Goal: Task Accomplishment & Management: Complete application form

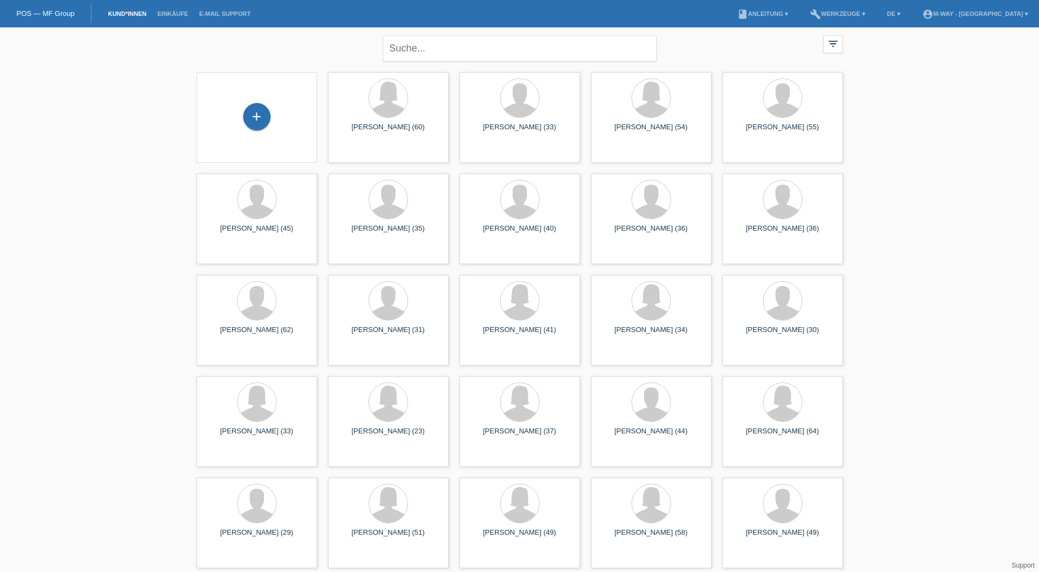
click at [266, 129] on div "+" at bounding box center [256, 117] width 103 height 29
click at [265, 128] on div "+" at bounding box center [256, 116] width 27 height 27
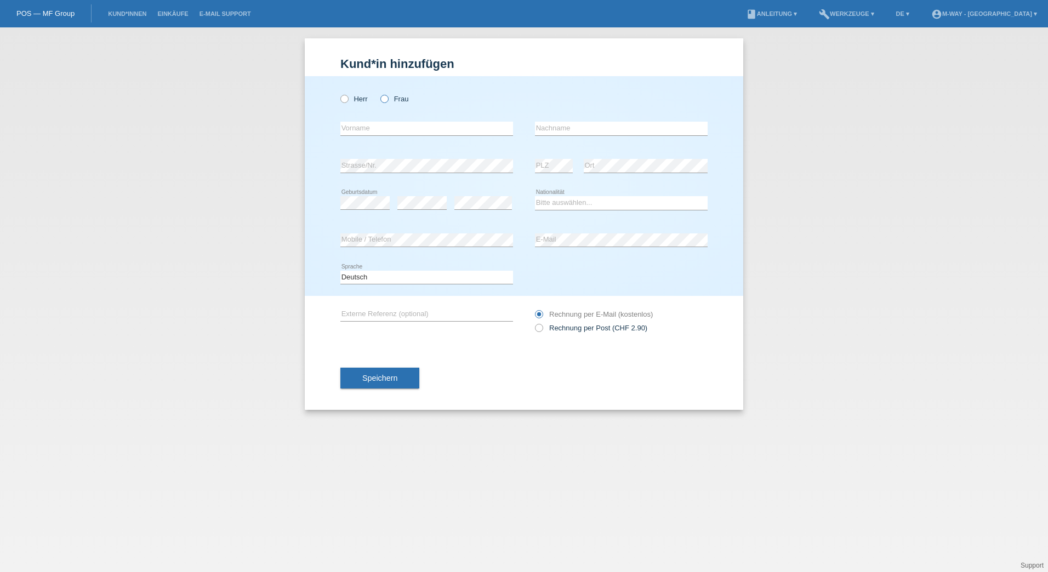
click at [379, 93] on icon at bounding box center [379, 93] width 0 height 0
click at [386, 100] on input "Frau" at bounding box center [383, 98] width 7 height 7
radio input "true"
click at [367, 125] on input "text" at bounding box center [426, 129] width 173 height 14
type input "[PERSON_NAME]"
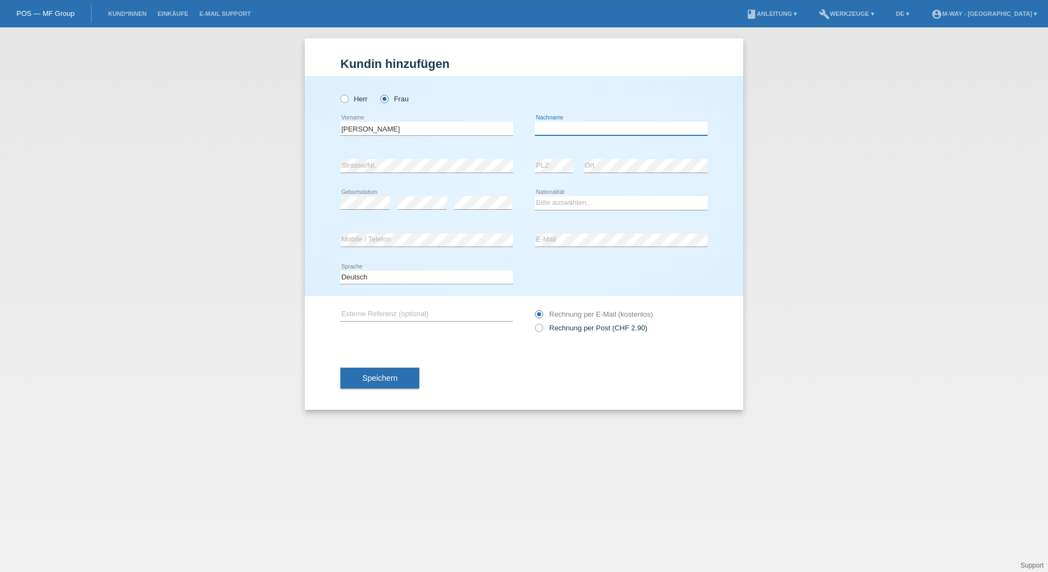
click at [604, 129] on input "text" at bounding box center [621, 129] width 173 height 14
type input "Karisik"
select select "DE"
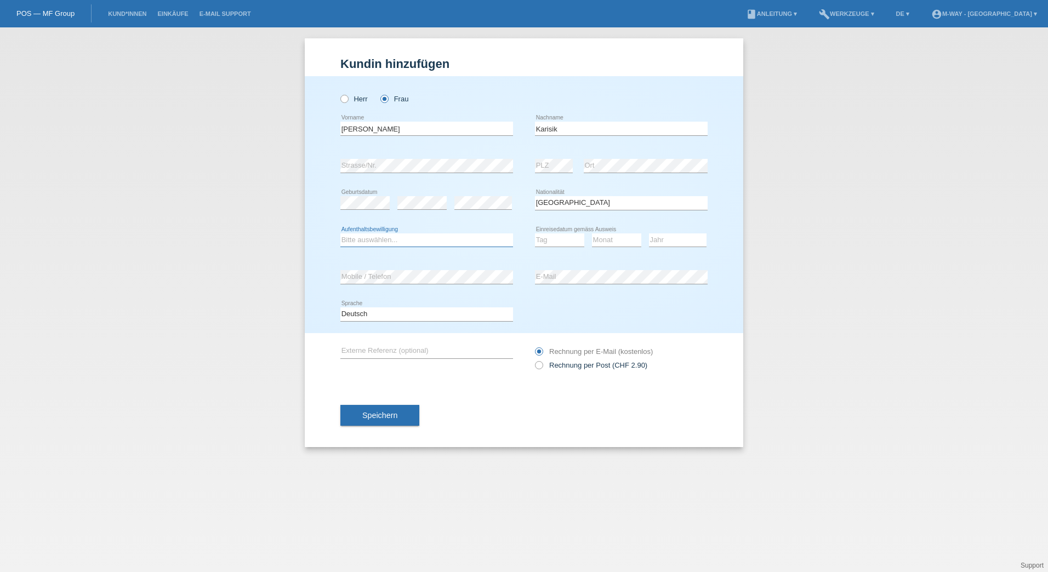
select select "C"
click at [561, 238] on select "Tag 01 02 03 04 05 06 07 08 09 10 11" at bounding box center [559, 239] width 49 height 13
click at [535, 233] on select "Tag 01 02 03 04 05 06 07 08 09 10 11" at bounding box center [559, 239] width 49 height 13
click at [561, 238] on select "Tag 01 02 03 04 05 06 07 08 09 10 11" at bounding box center [559, 239] width 49 height 13
select select "01"
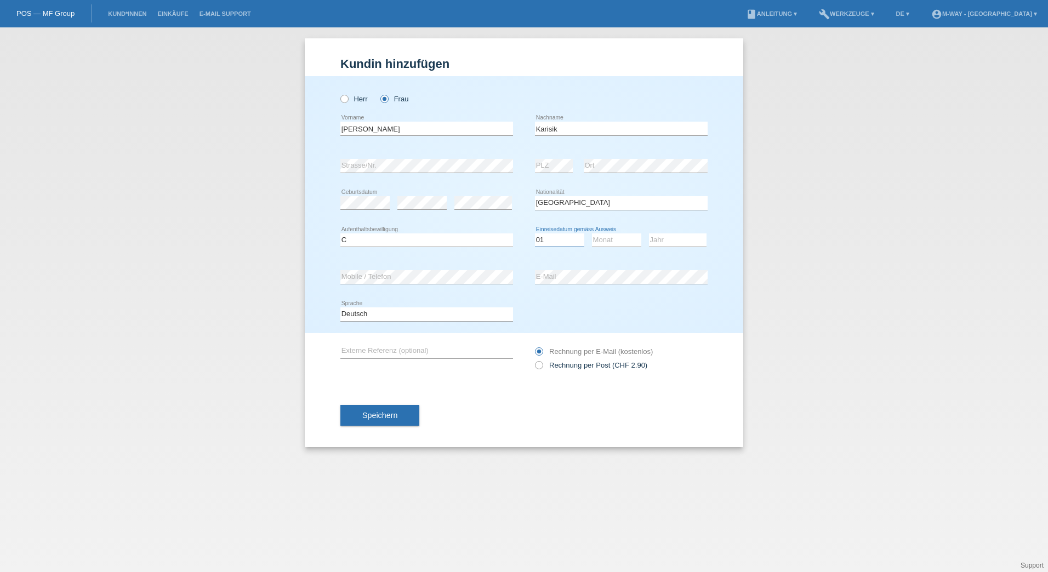
click at [535, 233] on select "Tag 01 02 03 04 05 06 07 08 09 10 11" at bounding box center [559, 239] width 49 height 13
click at [620, 241] on select "Monat 01 02 03 04 05 06 07 08 09 10 11" at bounding box center [616, 239] width 49 height 13
select select "10"
click at [592, 233] on select "Monat 01 02 03 04 05 06 07 08 09 10 11" at bounding box center [616, 239] width 49 height 13
click at [678, 239] on select "Jahr 2025 2024 2023 2022 2021 2020 2019 2018 2017 2016 2015 2014 2013 2012 2011…" at bounding box center [678, 239] width 58 height 13
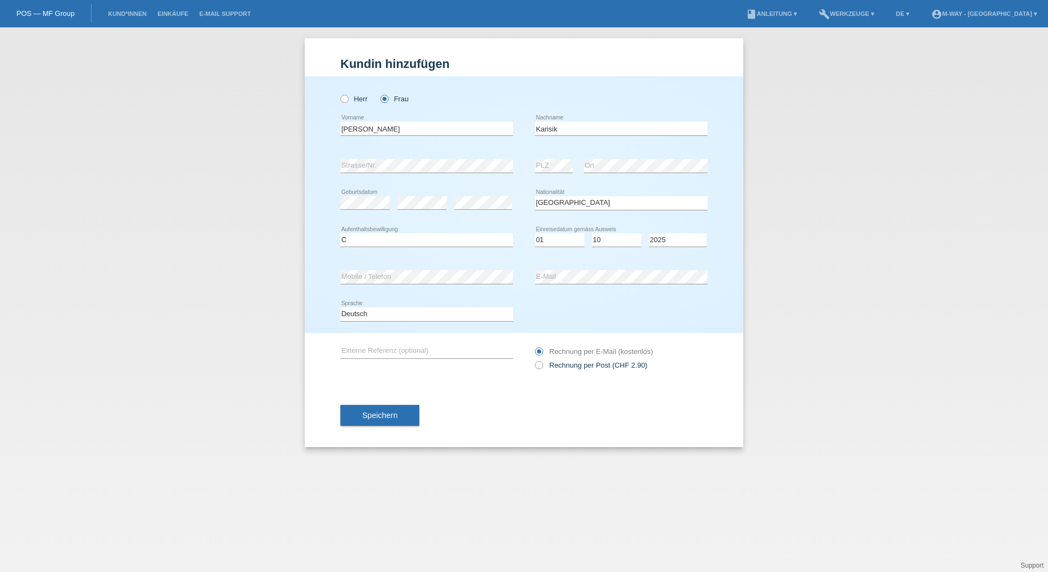
click at [580, 310] on div "Deutsch Français Italiano English error Sprache" at bounding box center [523, 314] width 367 height 37
click at [671, 241] on select "Jahr 2025 2024 2023 2022 2021 2020 2019 2018 2017 2016 2015 2014 2013 2012 2011…" at bounding box center [678, 239] width 58 height 13
select select "2015"
click at [649, 233] on select "Jahr 2025 2024 2023 2022 2021 2020 2019 2018 2017 2016 2015 2014 2013 2012 2011…" at bounding box center [678, 239] width 58 height 13
click at [384, 411] on span "Speichern" at bounding box center [379, 415] width 35 height 9
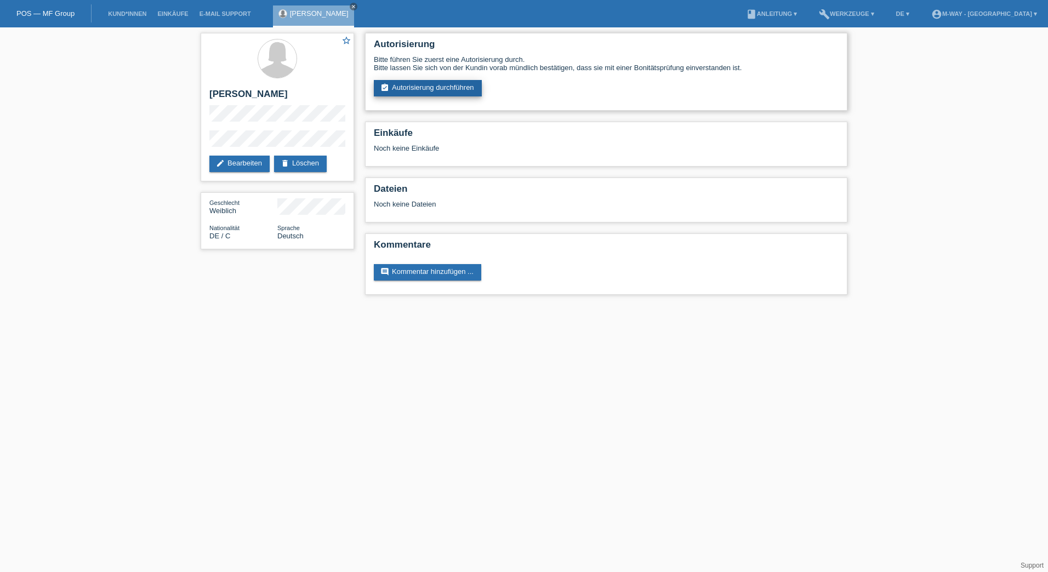
click at [430, 84] on link "assignment_turned_in Autorisierung durchführen" at bounding box center [428, 88] width 108 height 16
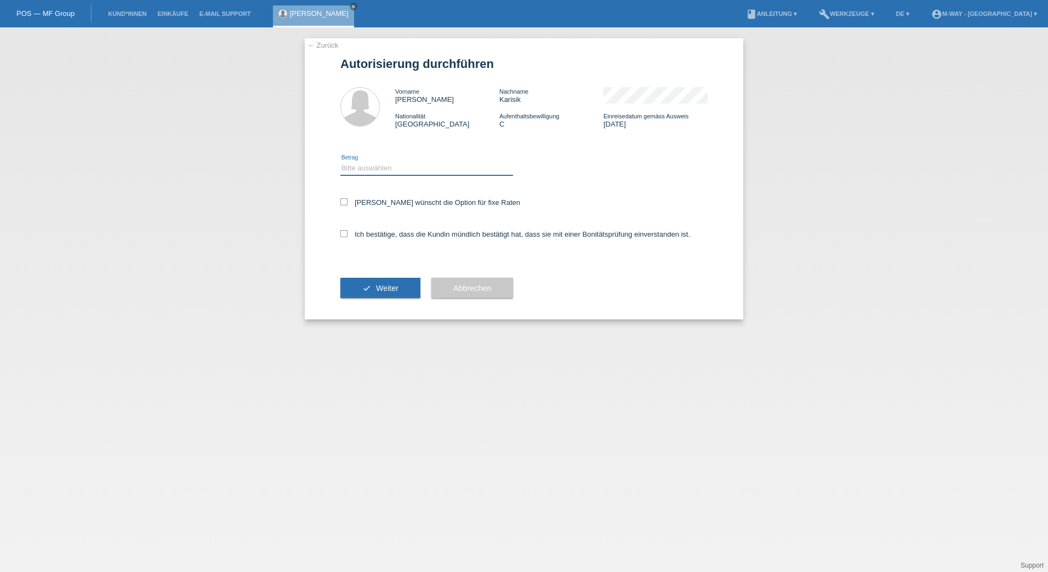
click at [379, 170] on select "Bitte auswählen CHF 1.00 - CHF 499.00 CHF 500.00 - CHF 1'999.00 CHF 2'000.00 - …" at bounding box center [426, 168] width 173 height 13
select select "3"
click at [340, 162] on select "Bitte auswählen CHF 1.00 - CHF 499.00 CHF 500.00 - CHF 1'999.00 CHF 2'000.00 - …" at bounding box center [426, 168] width 173 height 13
click at [341, 204] on icon at bounding box center [343, 201] width 7 height 7
click at [341, 204] on input "Kundin wünscht die Option für fixe Raten" at bounding box center [343, 201] width 7 height 7
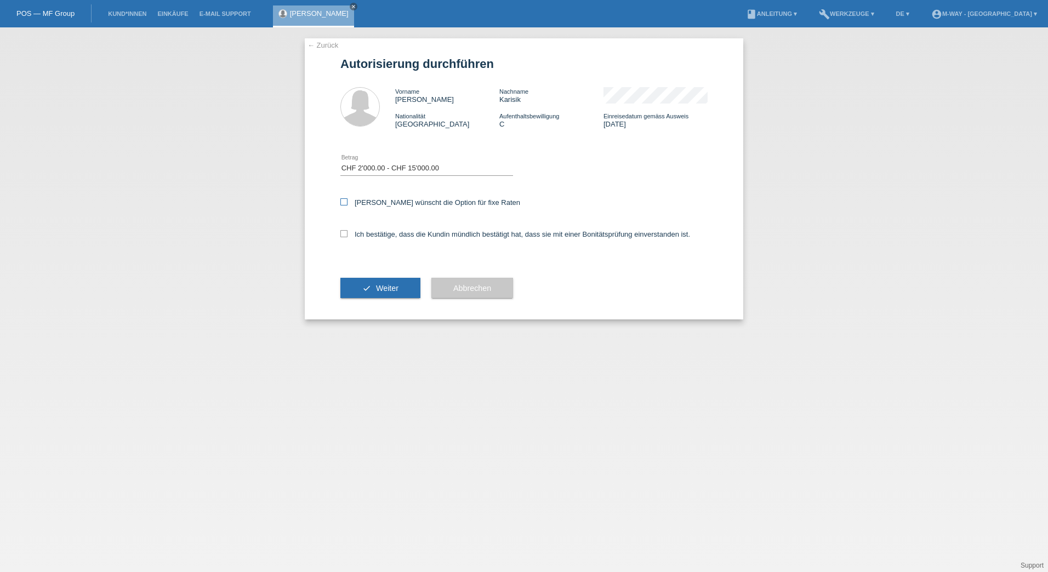
checkbox input "true"
click at [339, 235] on div "← Zurück Autorisierung durchführen Vorname Sophie Nachname Karisik Nationalität…" at bounding box center [524, 178] width 438 height 281
click at [341, 235] on icon at bounding box center [343, 233] width 7 height 7
click at [341, 235] on input "Ich bestätige, dass die Kundin mündlich bestätigt hat, dass sie mit einer Bonit…" at bounding box center [343, 233] width 7 height 7
click at [348, 235] on label "Ich bestätige, dass die Kundin mündlich bestätigt hat, dass sie mit einer Bonit…" at bounding box center [515, 234] width 350 height 8
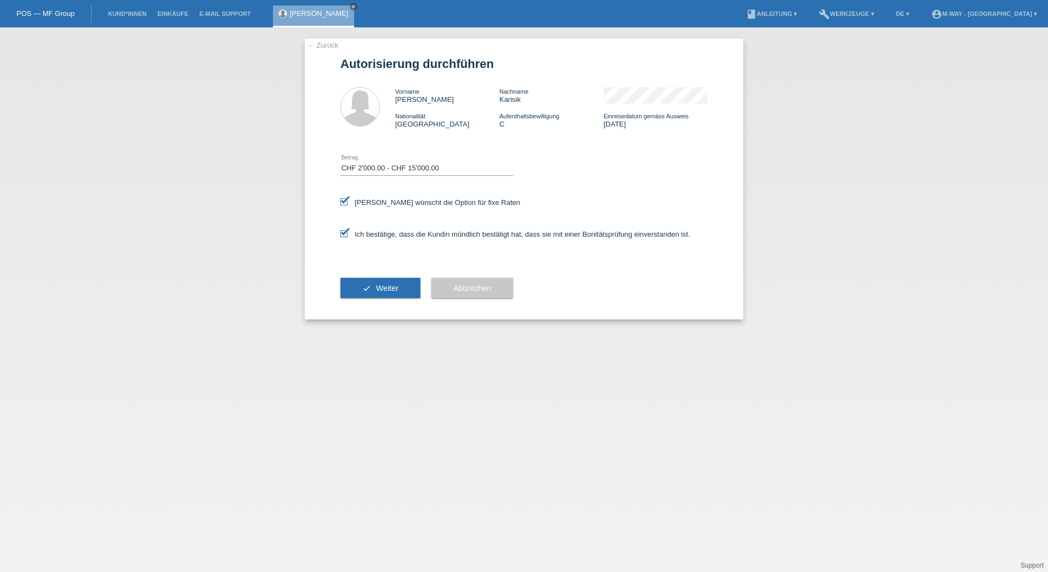
click at [347, 235] on input "Ich bestätige, dass die Kundin mündlich bestätigt hat, dass sie mit einer Bonit…" at bounding box center [343, 233] width 7 height 7
click at [348, 235] on label "Ich bestätige, dass die Kundin mündlich bestätigt hat, dass sie mit einer Bonit…" at bounding box center [515, 234] width 350 height 8
click at [347, 235] on input "Ich bestätige, dass die Kundin mündlich bestätigt hat, dass sie mit einer Bonit…" at bounding box center [343, 233] width 7 height 7
checkbox input "true"
click at [408, 298] on button "check Weiter" at bounding box center [380, 288] width 80 height 21
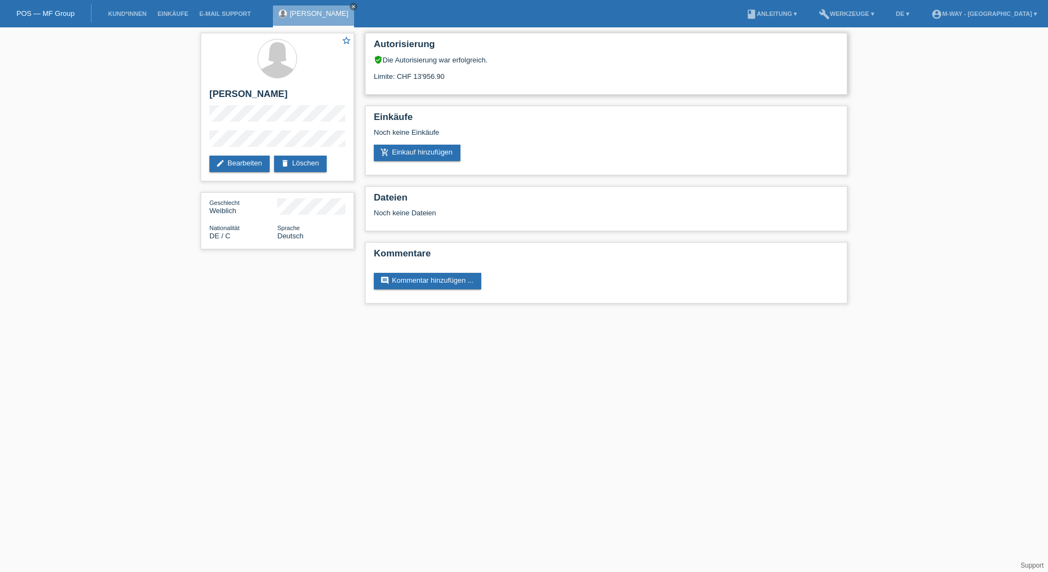
drag, startPoint x: 405, startPoint y: 79, endPoint x: 480, endPoint y: 78, distance: 74.5
click at [480, 78] on div "Limite: CHF 13'956.90" at bounding box center [606, 72] width 465 height 16
drag, startPoint x: 480, startPoint y: 78, endPoint x: 556, endPoint y: 85, distance: 75.9
click at [556, 85] on div "Autorisierung verified_user Die Autorisierung war erfolgreich. Limite: CHF 13'9…" at bounding box center [606, 64] width 482 height 62
click at [169, 271] on div "star_border Sophie Karisik edit Bearbeiten delete Löschen Geschlecht Weiblich N…" at bounding box center [524, 170] width 1048 height 287
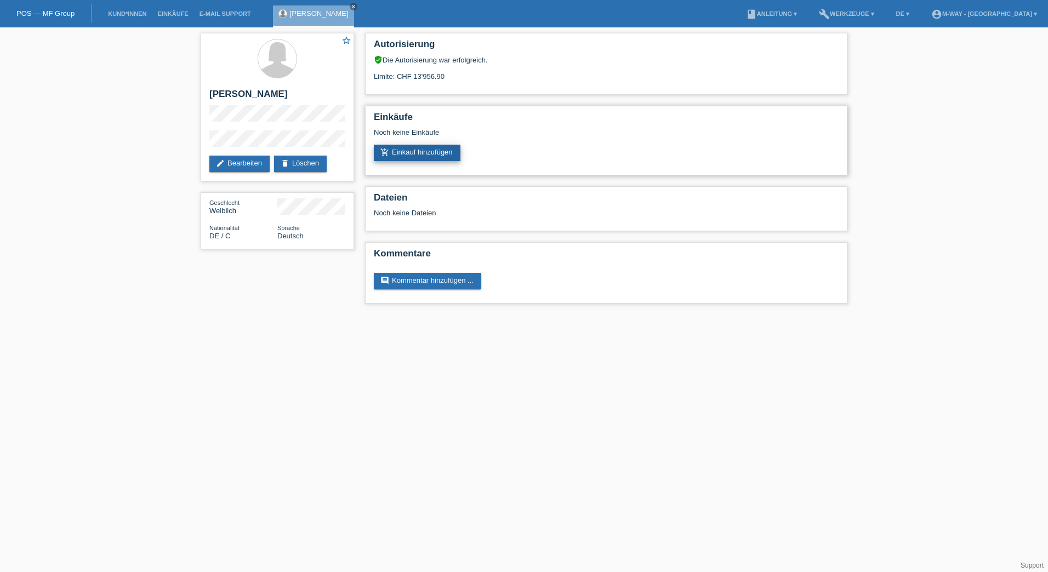
click at [422, 153] on link "add_shopping_cart Einkauf hinzufügen" at bounding box center [417, 153] width 87 height 16
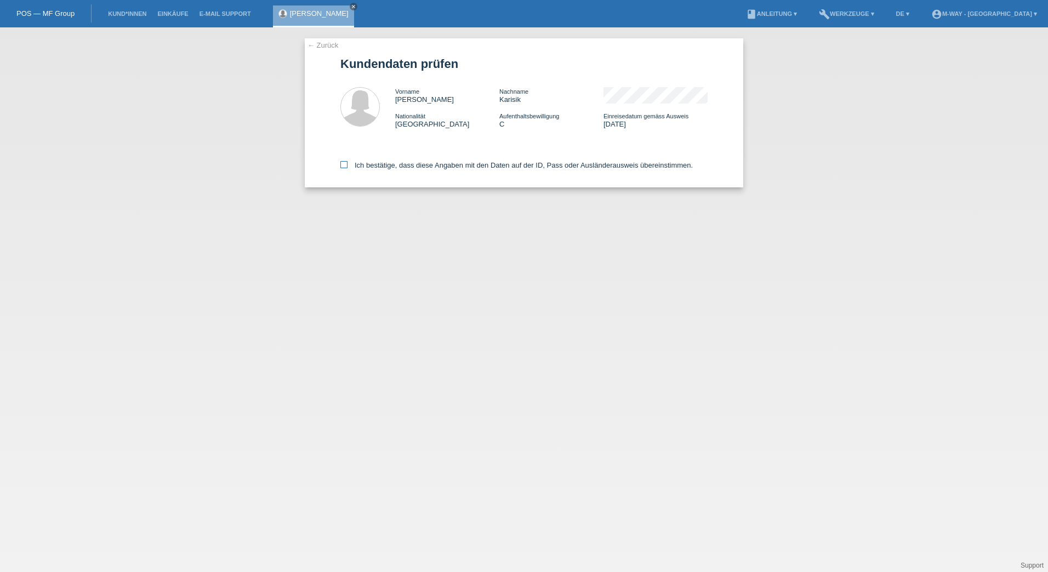
click at [343, 165] on icon at bounding box center [343, 164] width 7 height 7
click at [343, 165] on input "Ich bestätige, dass diese Angaben mit den Daten auf der ID, Pass oder Ausländer…" at bounding box center [343, 164] width 7 height 7
checkbox input "true"
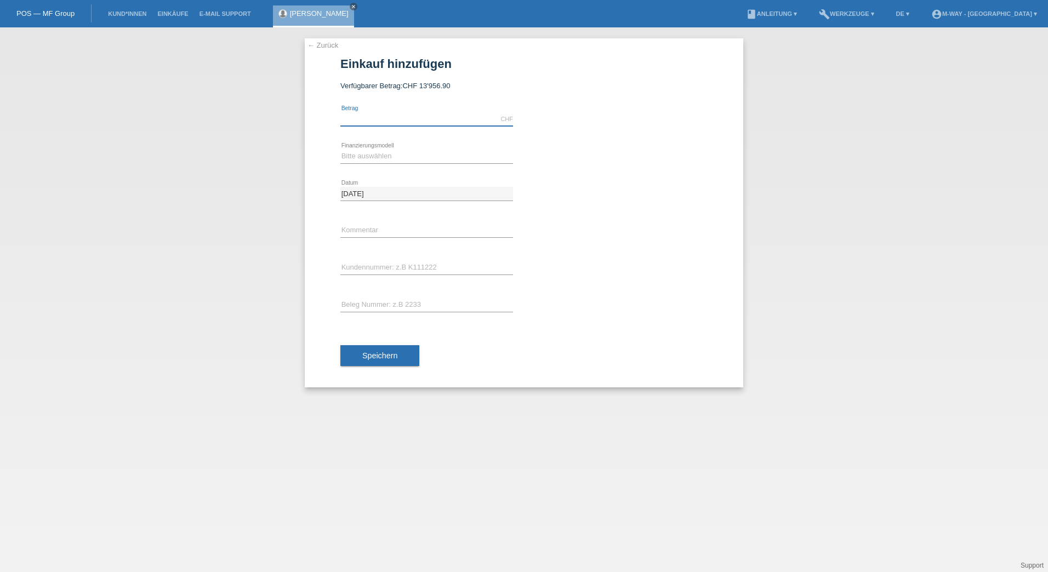
click at [402, 113] on input "text" at bounding box center [426, 119] width 173 height 14
type input "3021.70"
click at [380, 151] on select "Bitte auswählen Fixe Raten Kauf auf Rechnung mit Teilzahlungsoption" at bounding box center [426, 156] width 173 height 13
select select "77"
click at [340, 150] on select "Bitte auswählen Fixe Raten Kauf auf Rechnung mit Teilzahlungsoption" at bounding box center [426, 156] width 173 height 13
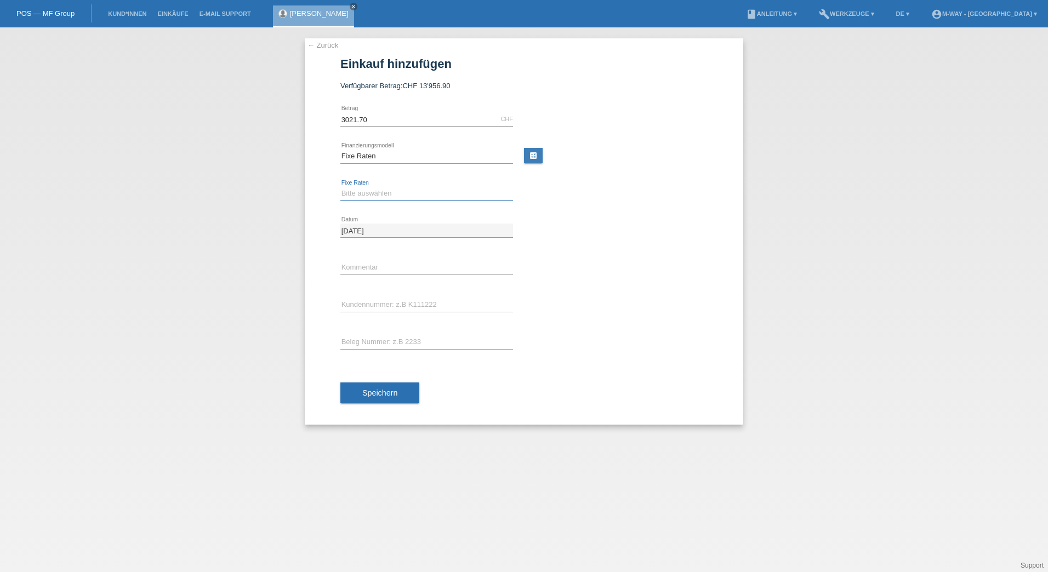
click at [374, 187] on select "Bitte auswählen 4 Raten 5 Raten 6 Raten 7 Raten 8 Raten 9 Raten 10 Raten 11 Rat…" at bounding box center [426, 193] width 173 height 13
select select "202"
click at [340, 187] on select "Bitte auswählen 4 Raten 5 Raten 6 Raten 7 Raten 8 Raten 9 Raten 10 Raten 11 Rat…" at bounding box center [426, 193] width 173 height 13
click at [395, 272] on input "text" at bounding box center [426, 268] width 173 height 14
click at [334, 301] on div "← Zurück Einkauf hinzufügen Verfügbarer Betrag: CHF 13'956.90 3021.70" at bounding box center [524, 231] width 438 height 386
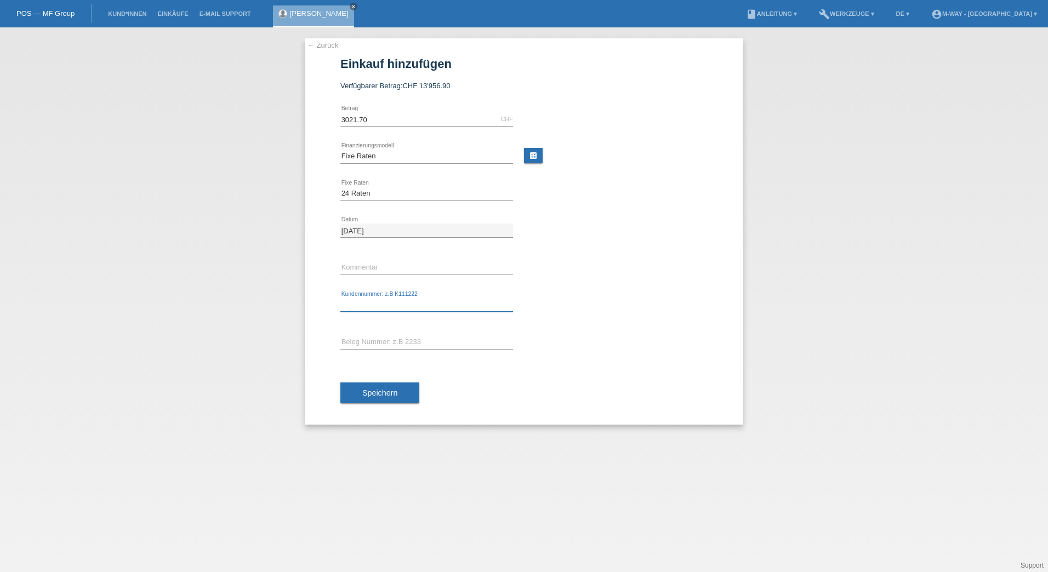
click at [341, 301] on input "text" at bounding box center [426, 305] width 173 height 14
type input "K431380"
type input "12049/43"
click at [402, 397] on button "Speichern" at bounding box center [379, 392] width 79 height 21
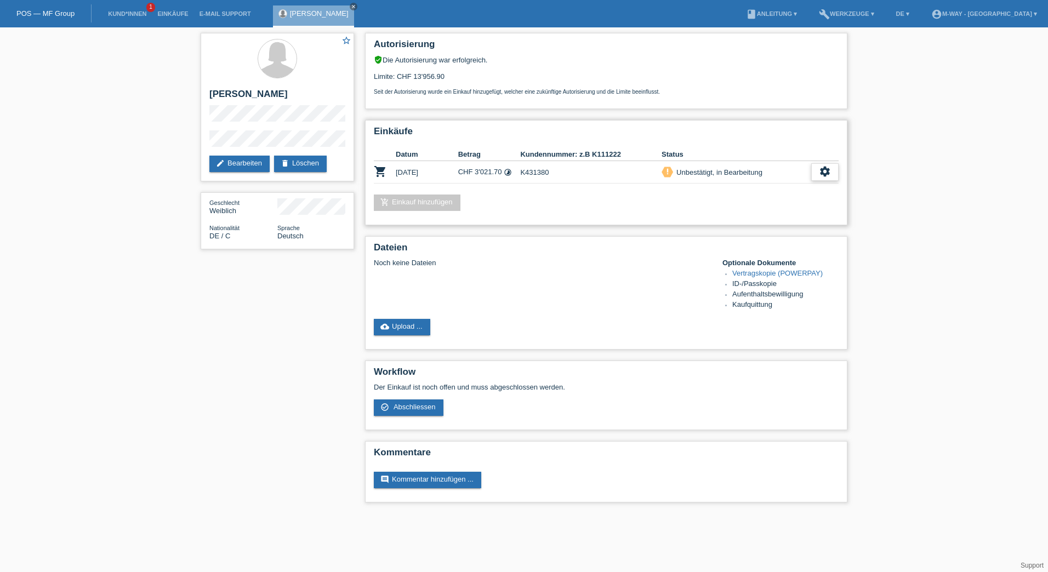
click at [834, 174] on div "settings" at bounding box center [824, 172] width 27 height 18
click at [786, 205] on icon "get_app" at bounding box center [785, 205] width 11 height 11
click at [799, 239] on div "description Vertrag herunterladen get_app" at bounding box center [786, 239] width 176 height 16
